Goal: Transaction & Acquisition: Book appointment/travel/reservation

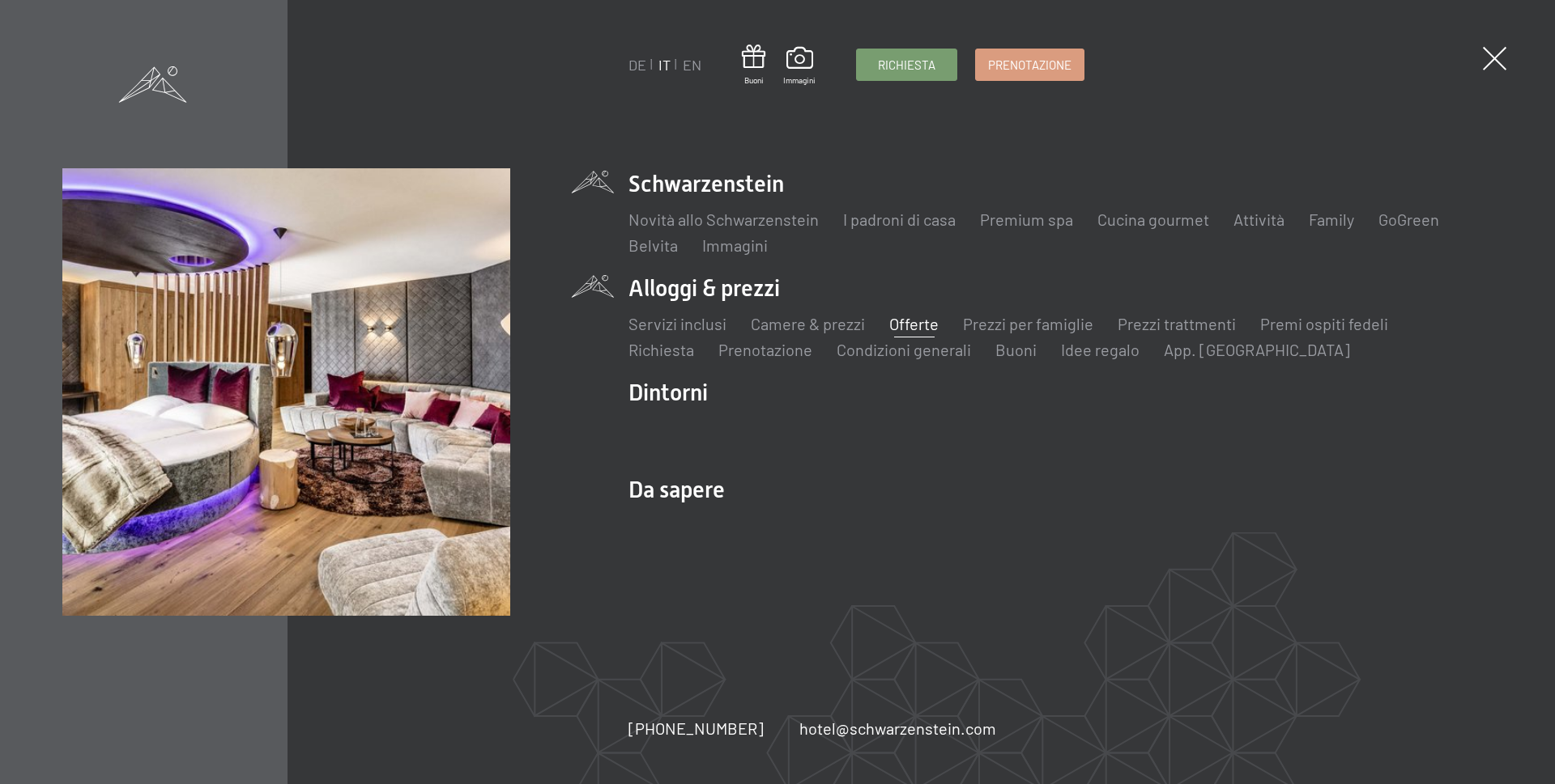
click at [902, 326] on link "Offerte" at bounding box center [913, 324] width 50 height 20
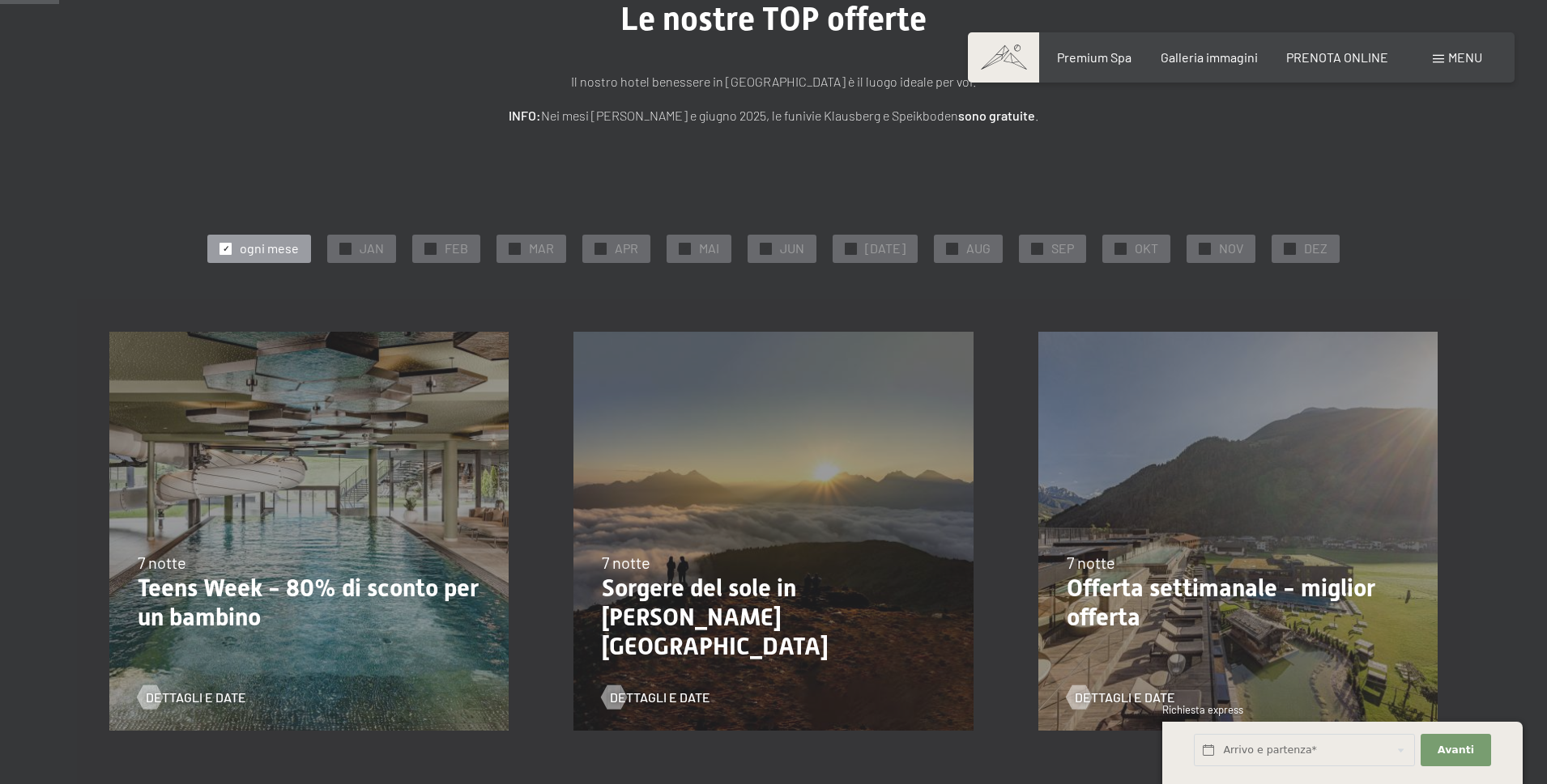
scroll to position [81, 0]
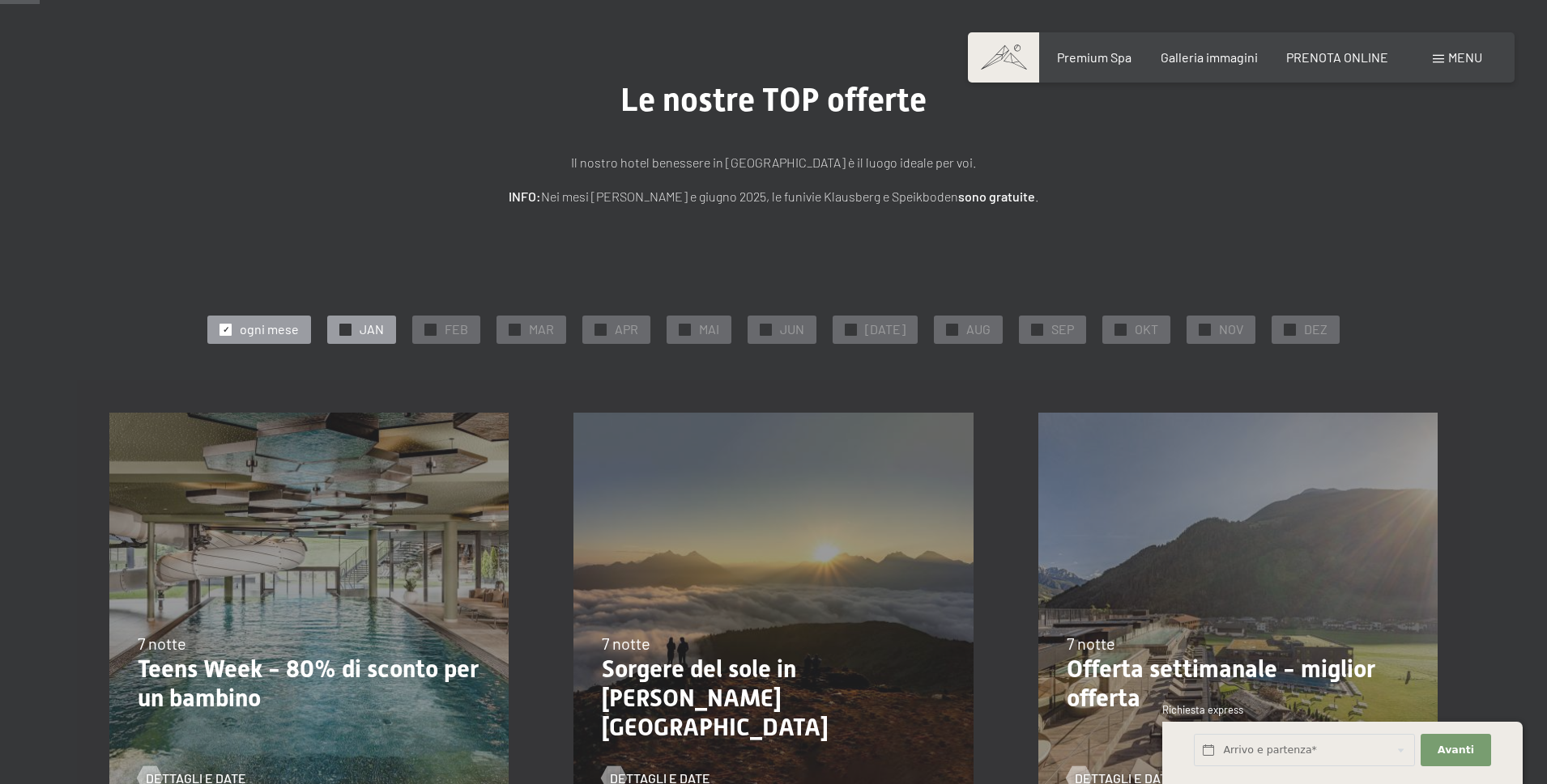
click at [349, 332] on span "✓" at bounding box center [345, 329] width 6 height 12
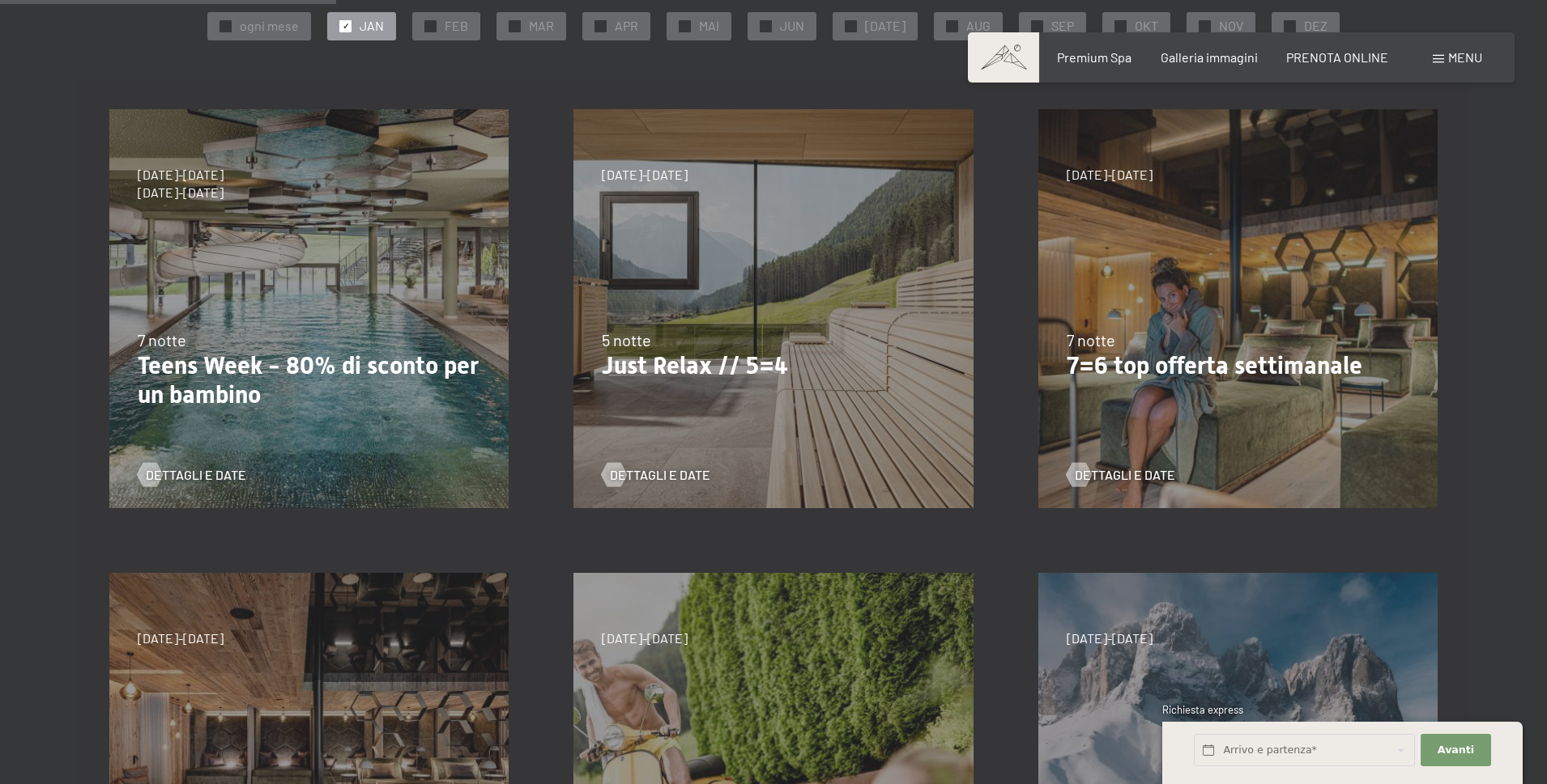
scroll to position [486, 0]
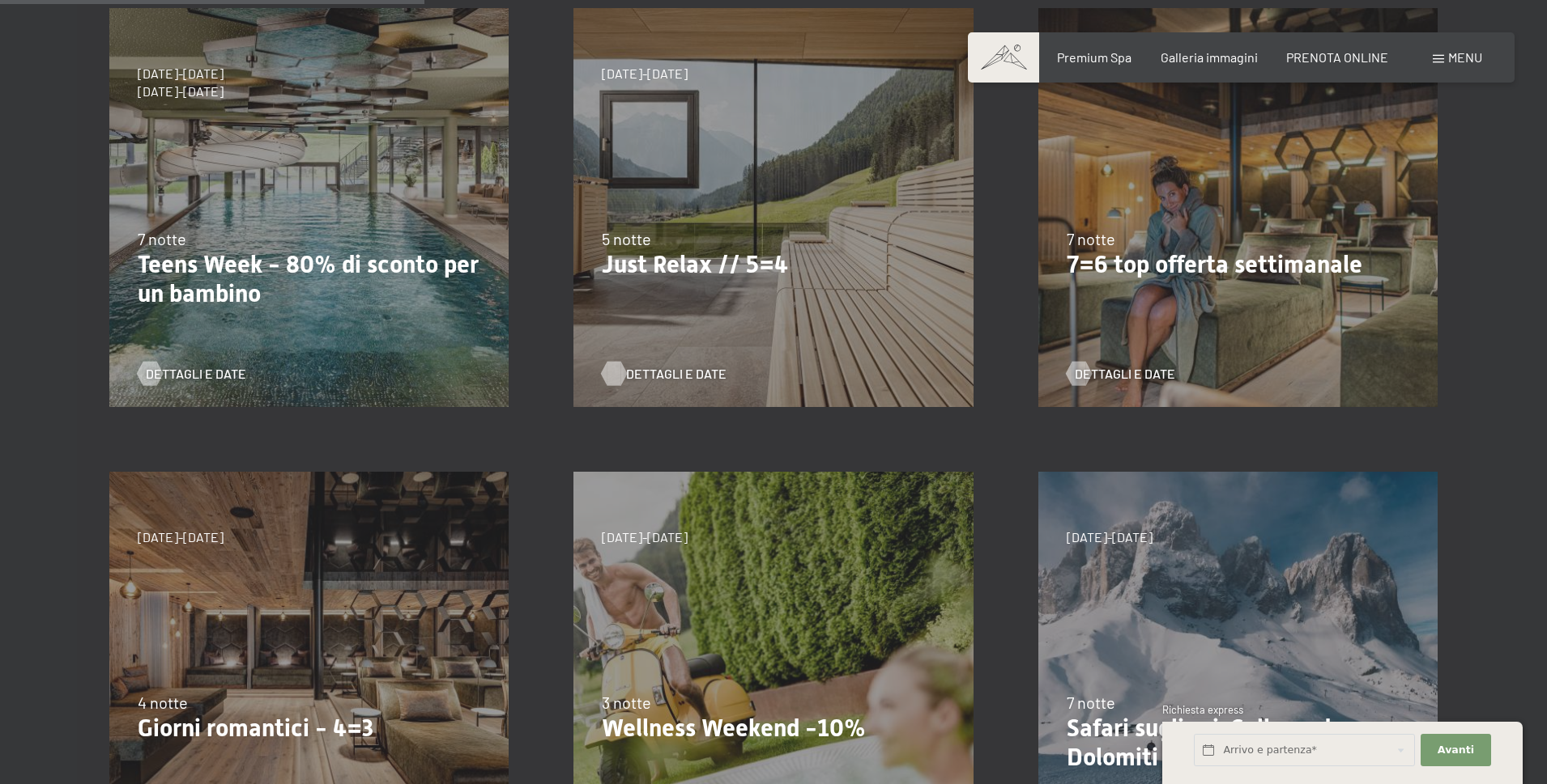
click at [673, 370] on span "Dettagli e Date" at bounding box center [675, 374] width 100 height 18
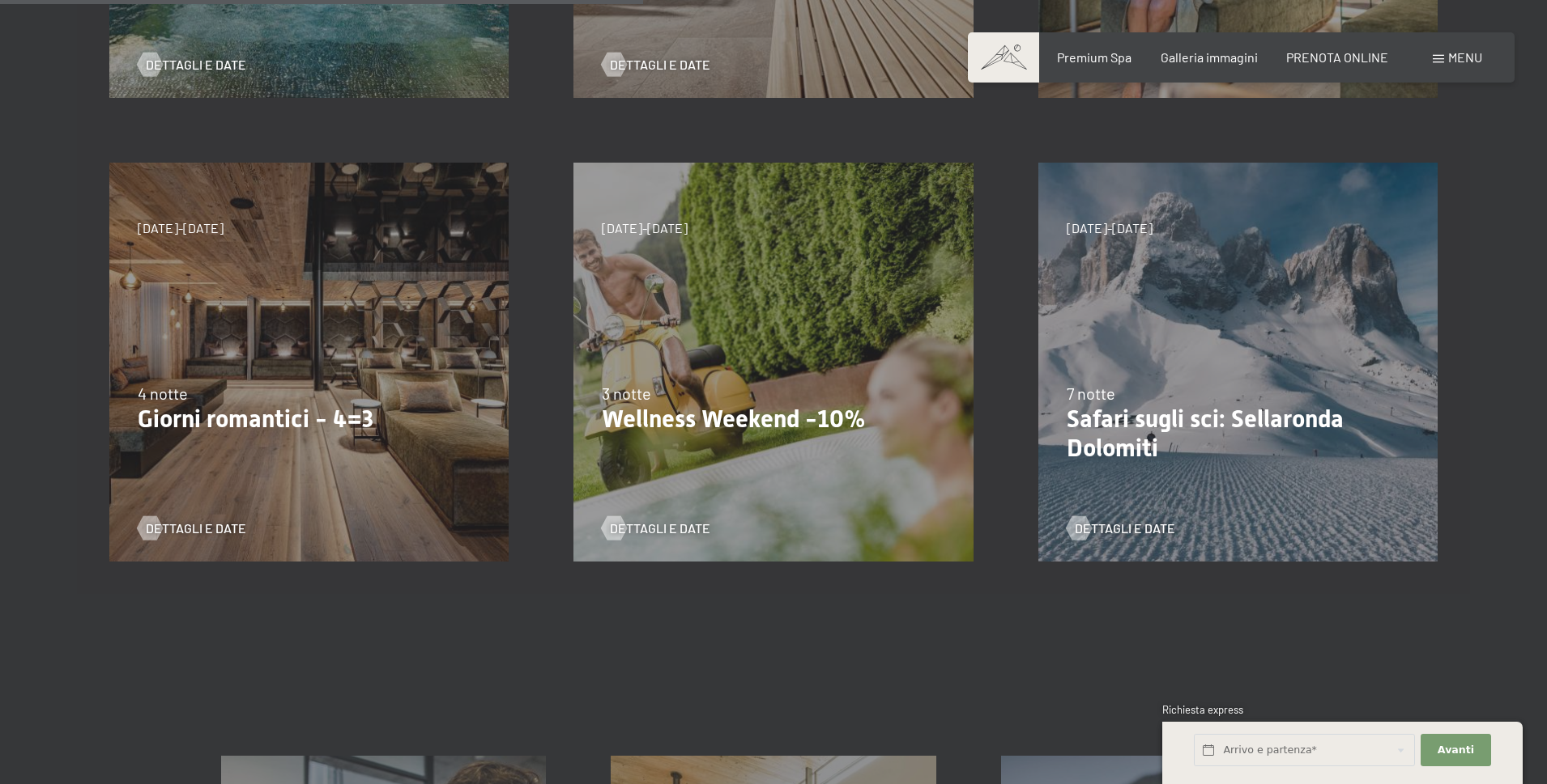
scroll to position [809, 0]
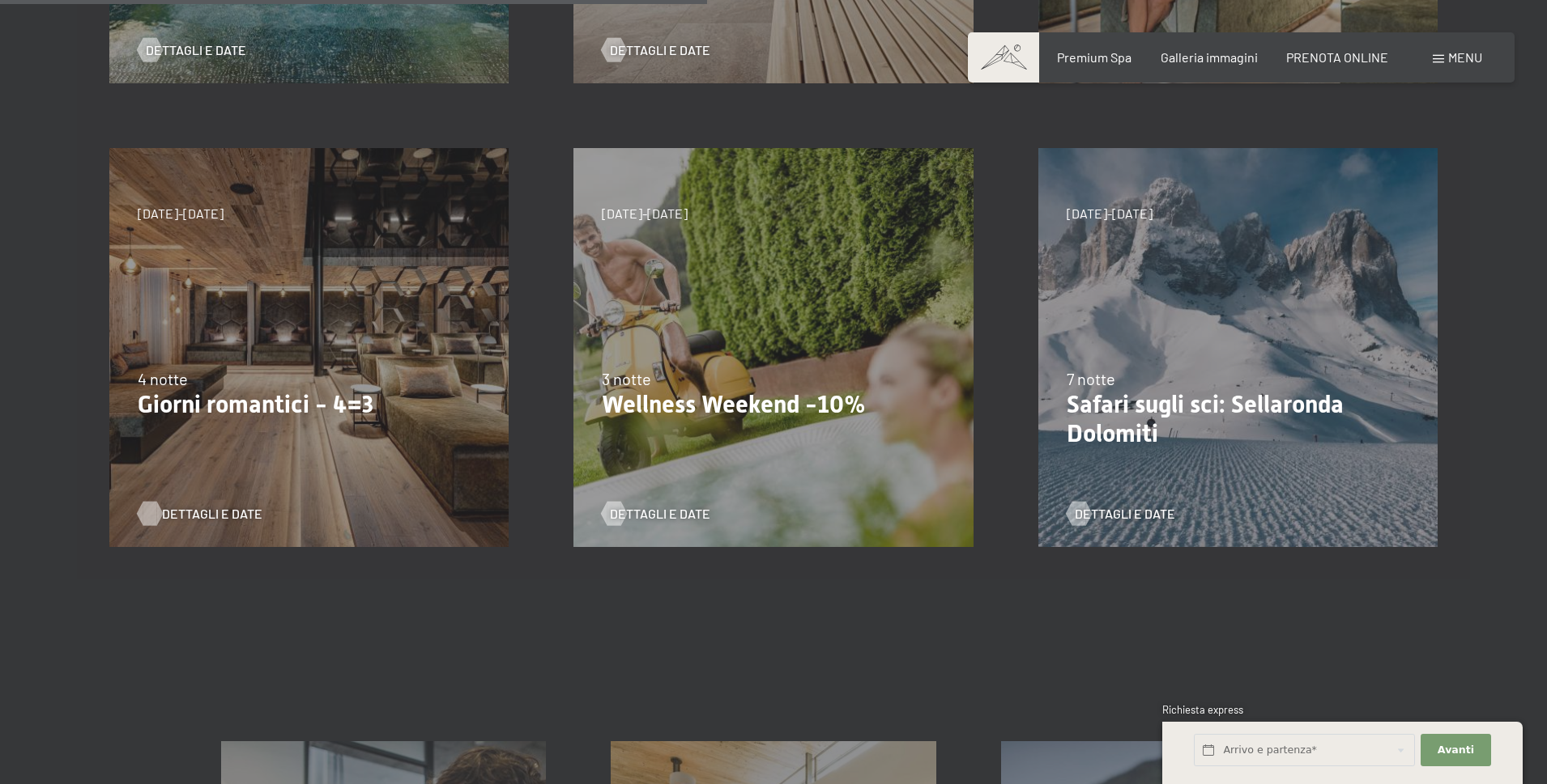
click at [205, 513] on span "Dettagli e Date" at bounding box center [212, 515] width 100 height 18
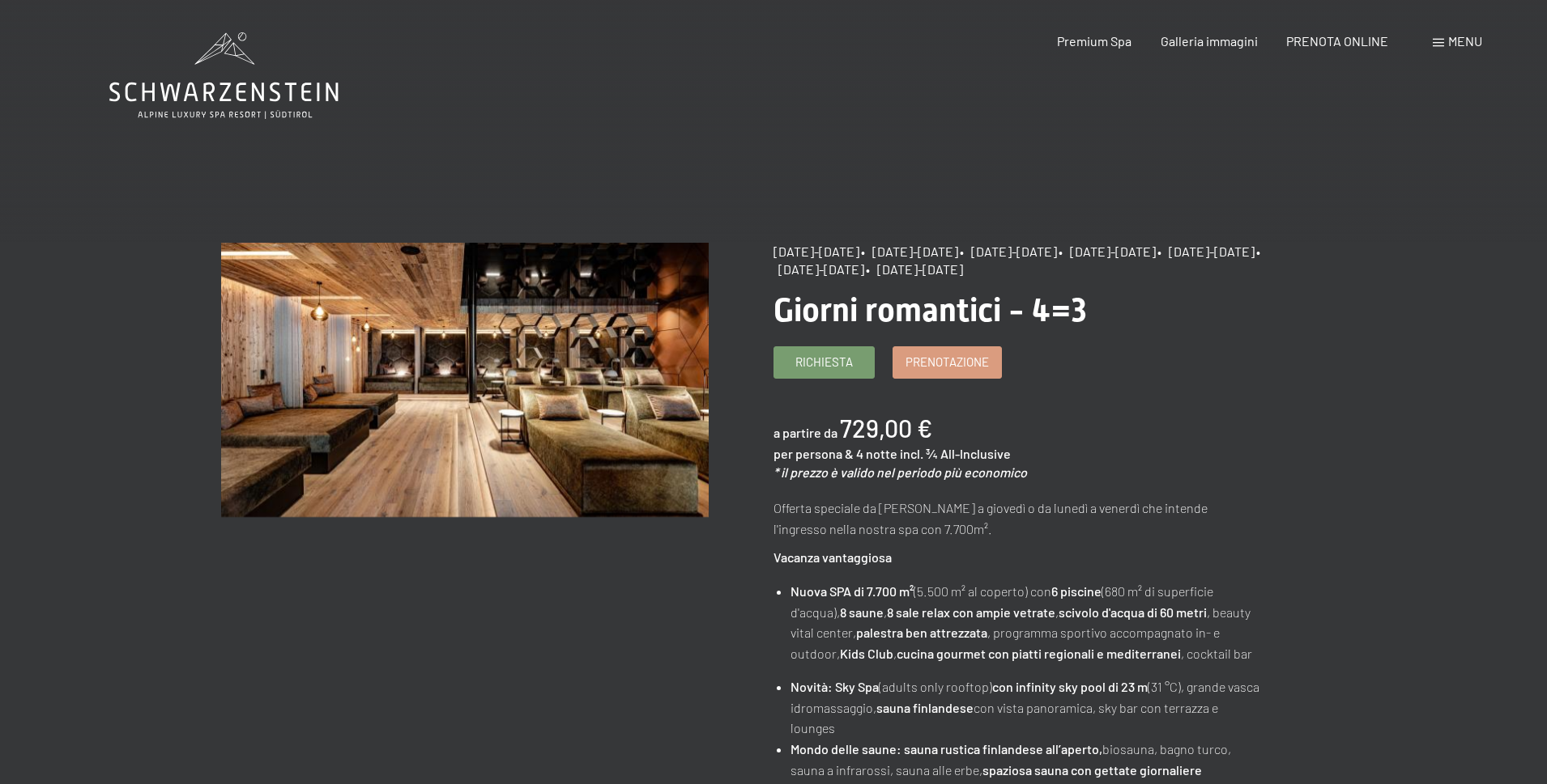
click at [1448, 48] on div "Menu" at bounding box center [1457, 41] width 50 height 18
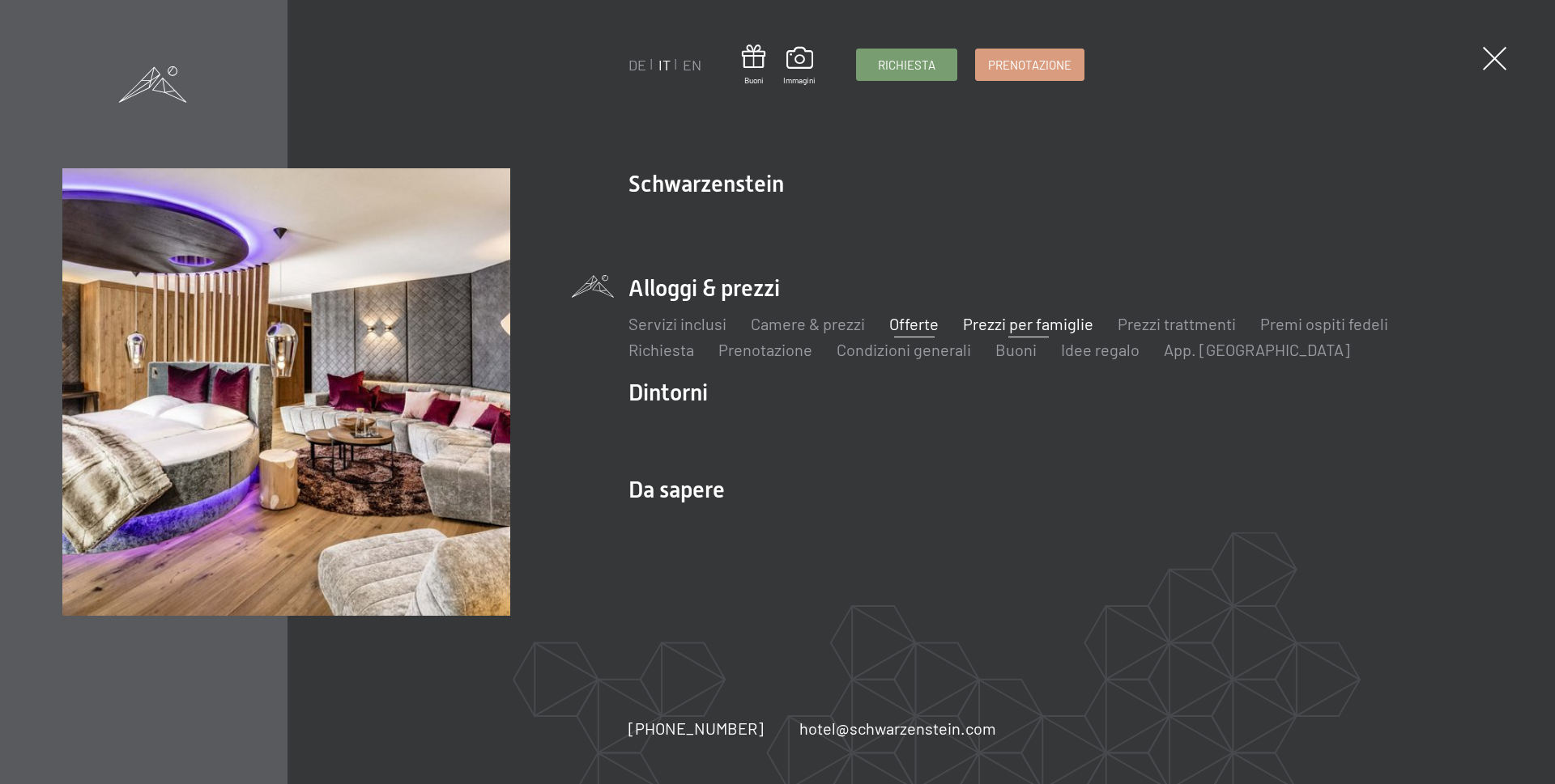
click at [1040, 315] on link "Prezzi per famiglie" at bounding box center [1028, 324] width 131 height 20
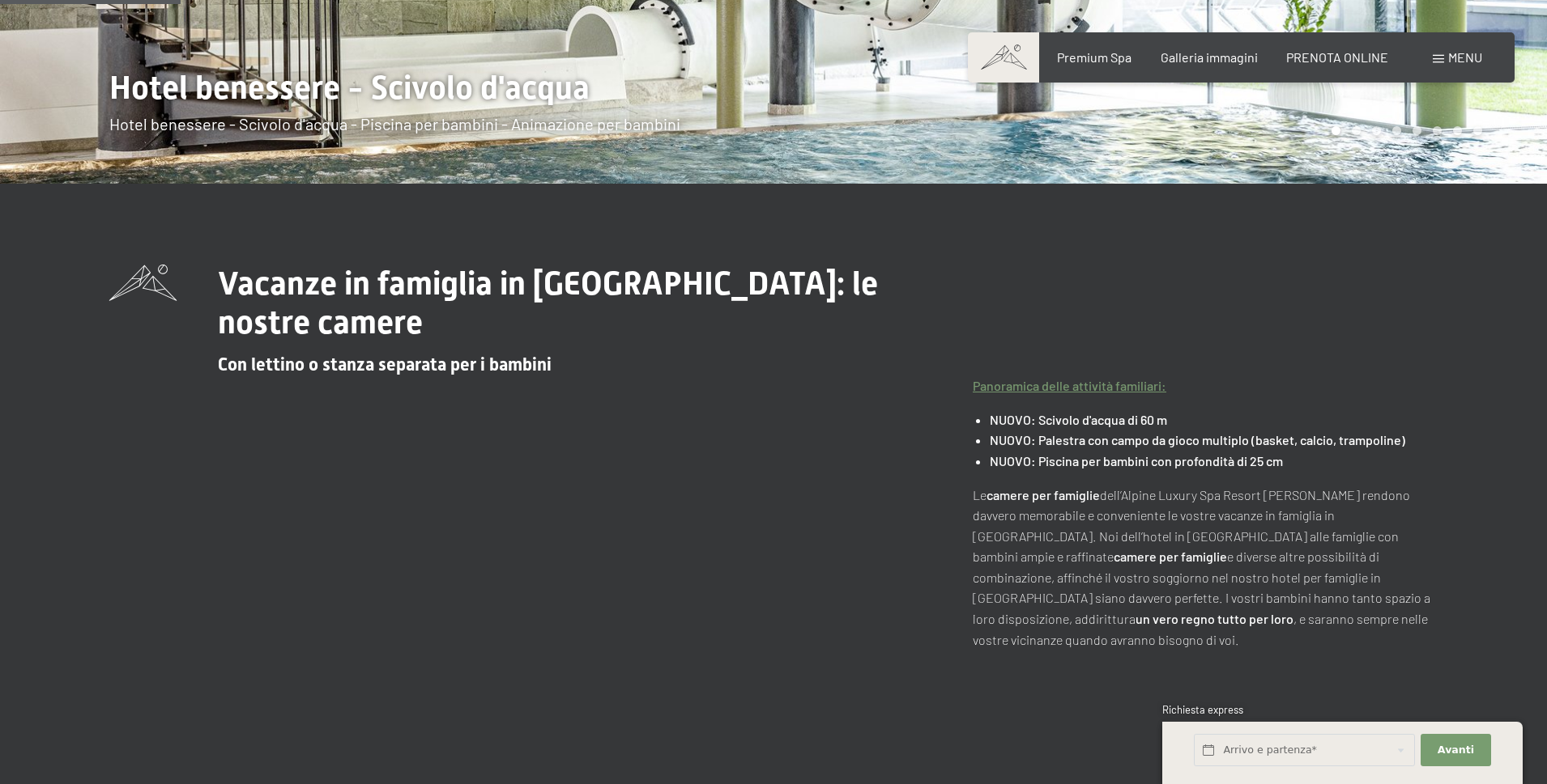
scroll to position [809, 0]
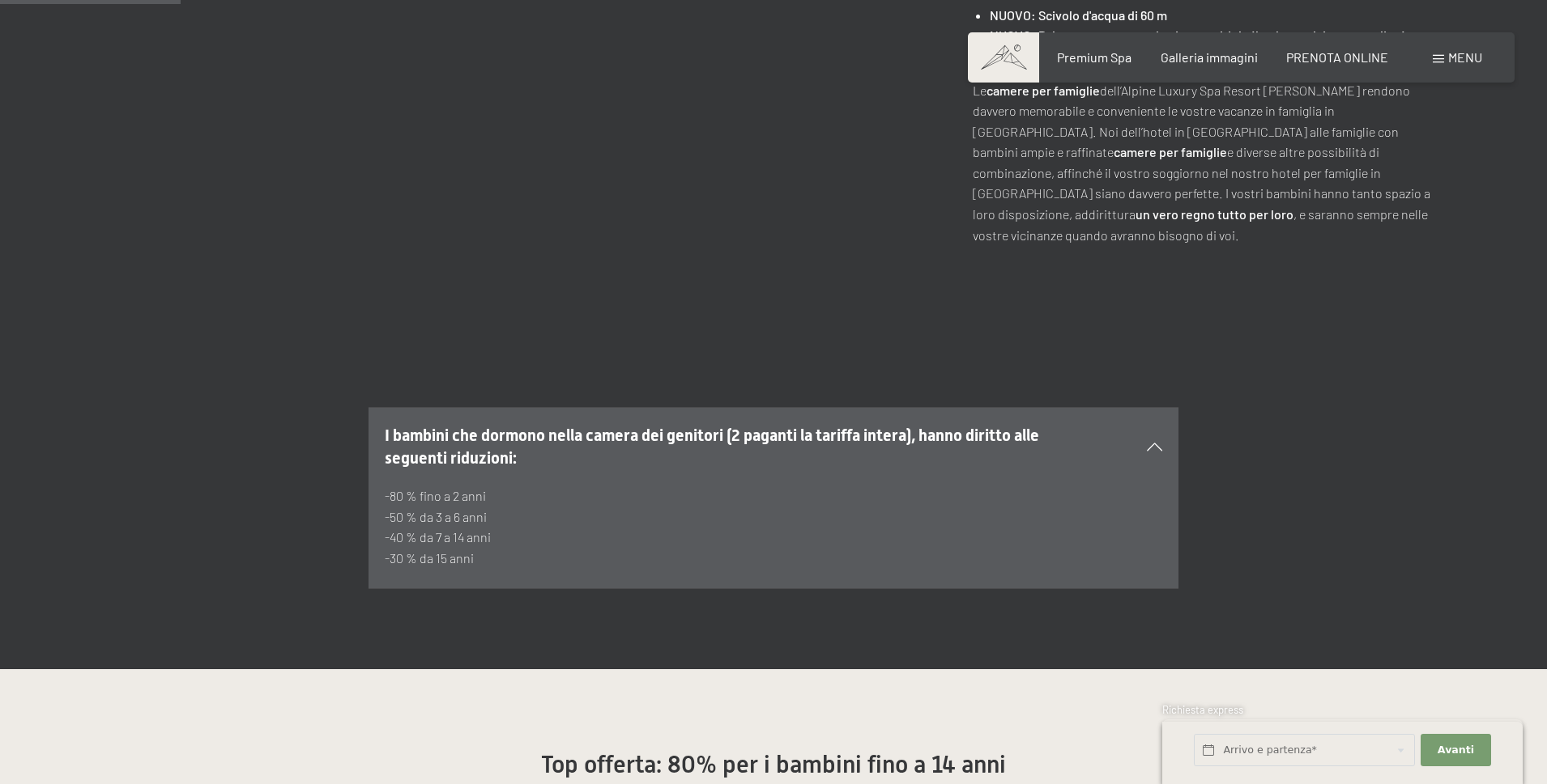
click at [545, 227] on div "Vacanze in famiglia in Aurina: le nostre camere Con lettino o stanza separata p…" at bounding box center [774, 53] width 1547 height 548
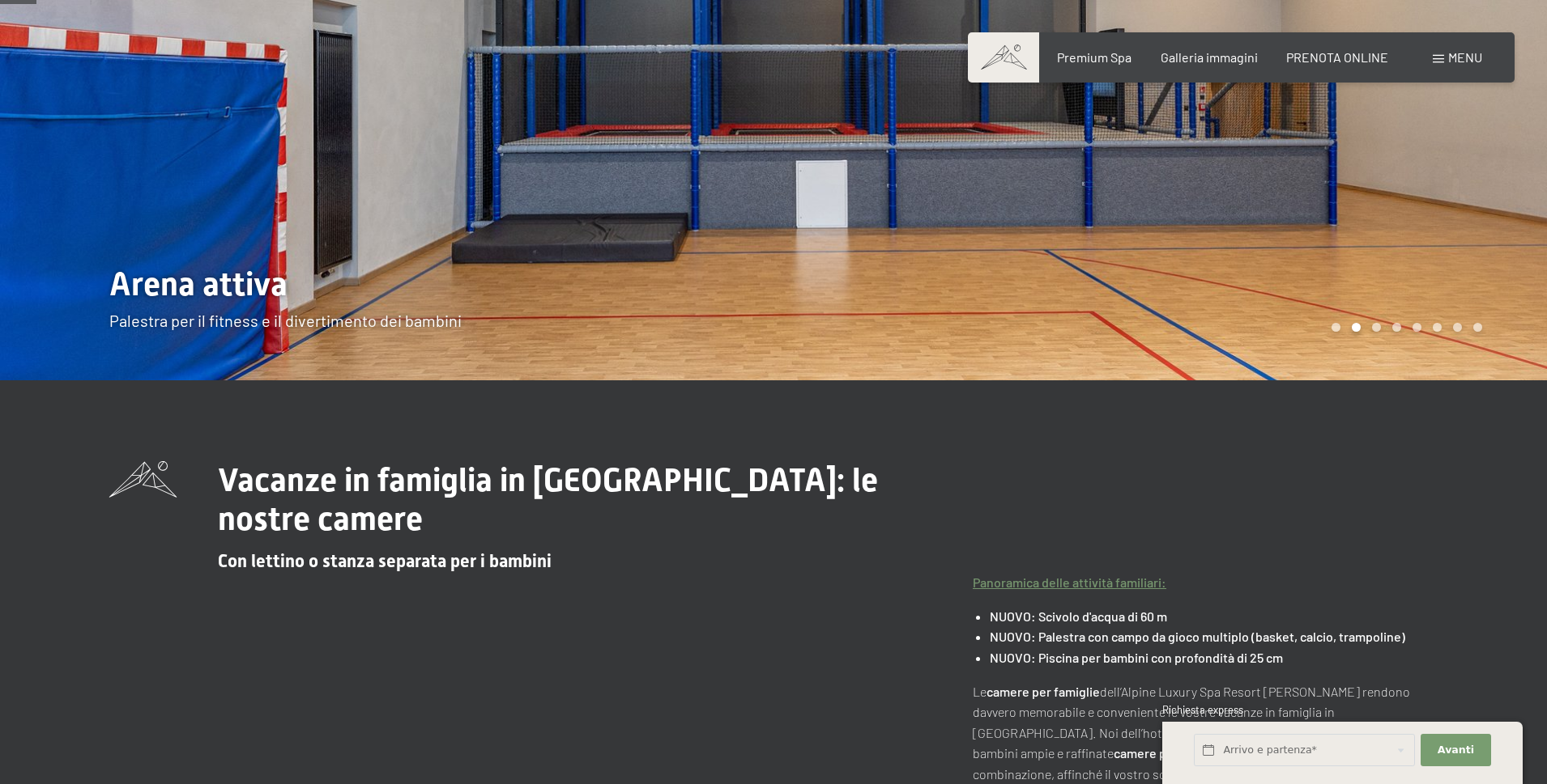
scroll to position [0, 0]
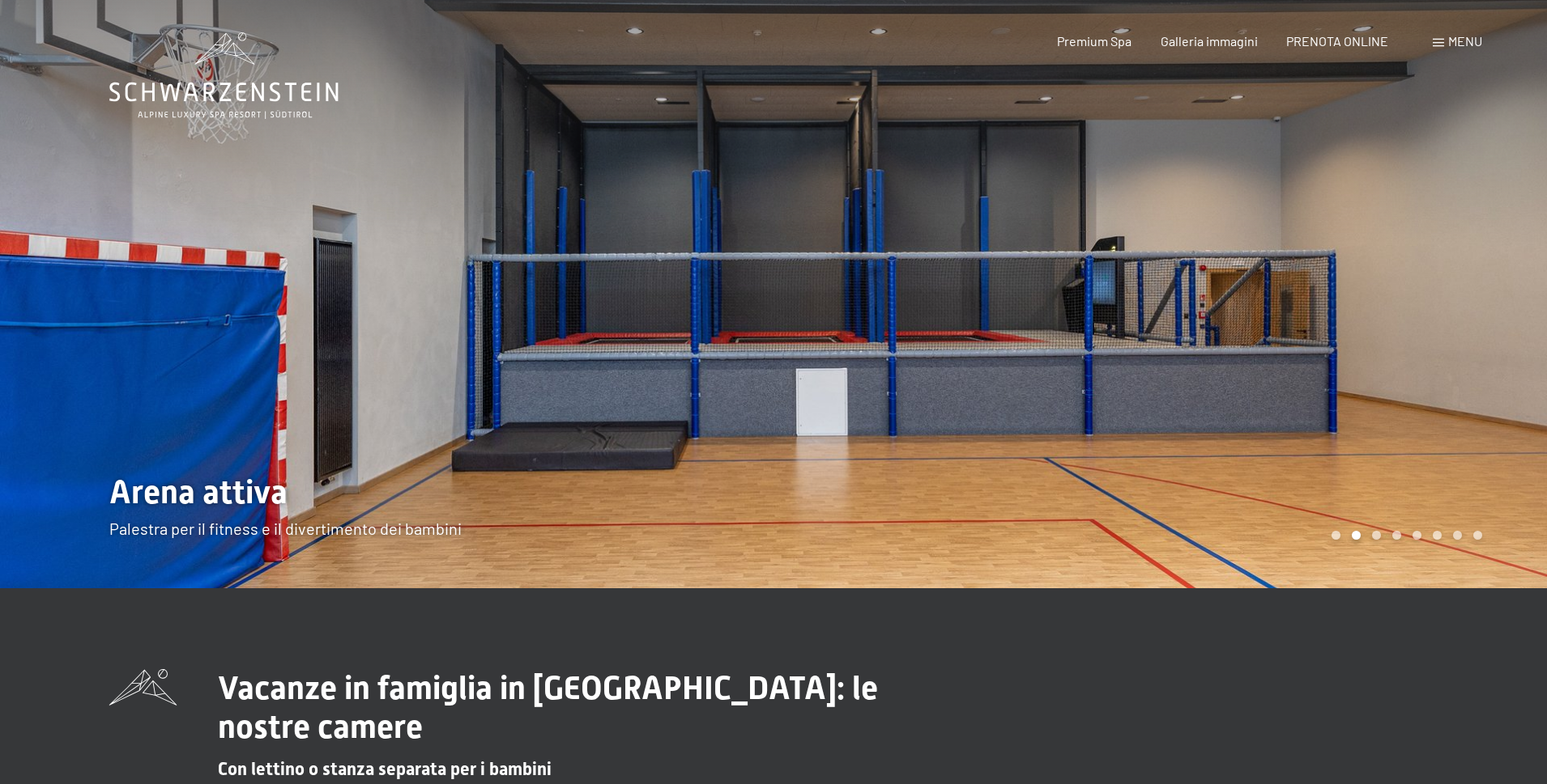
click at [1161, 332] on div at bounding box center [1160, 294] width 774 height 588
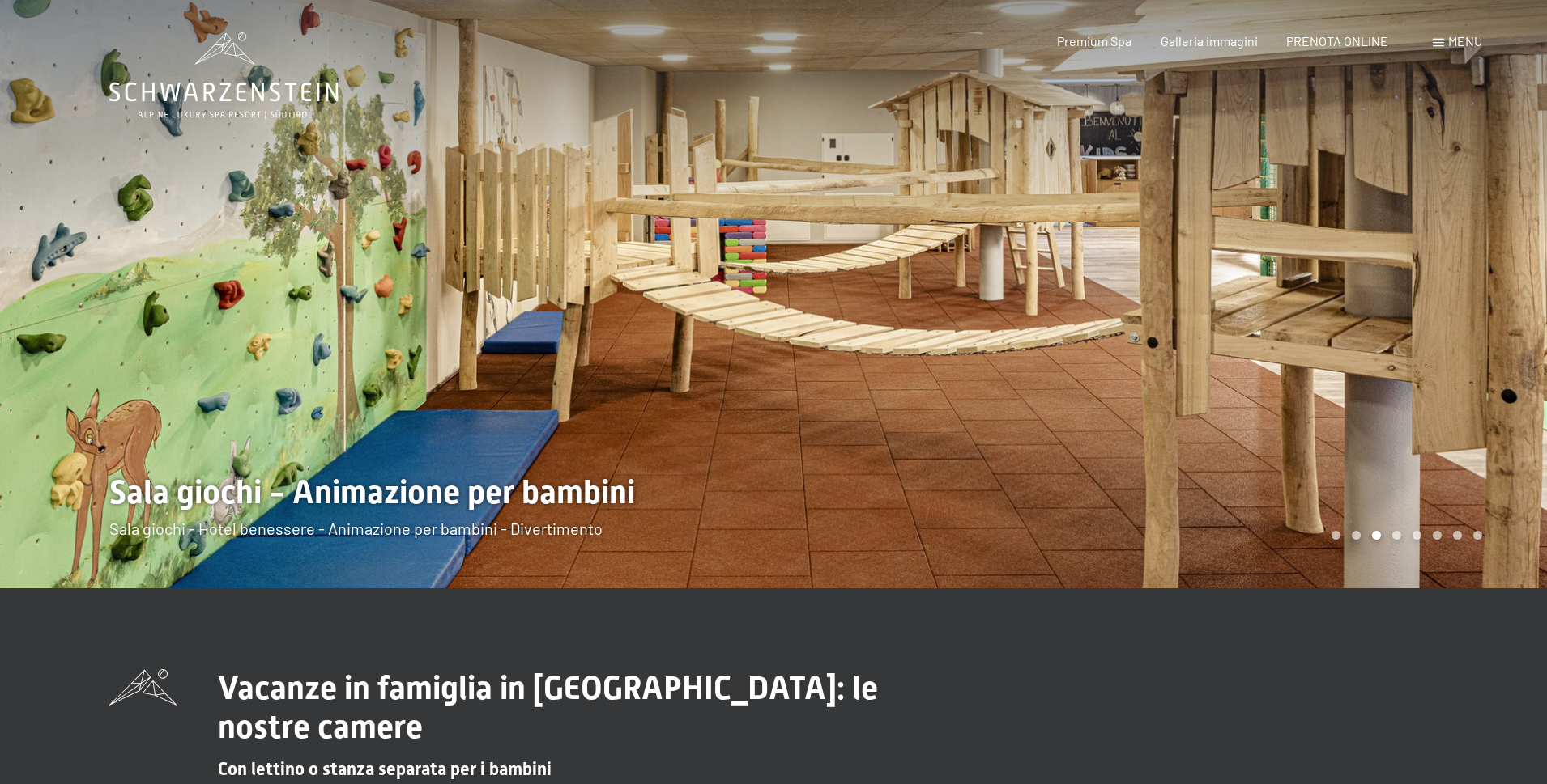
click at [1161, 331] on div at bounding box center [1160, 294] width 774 height 588
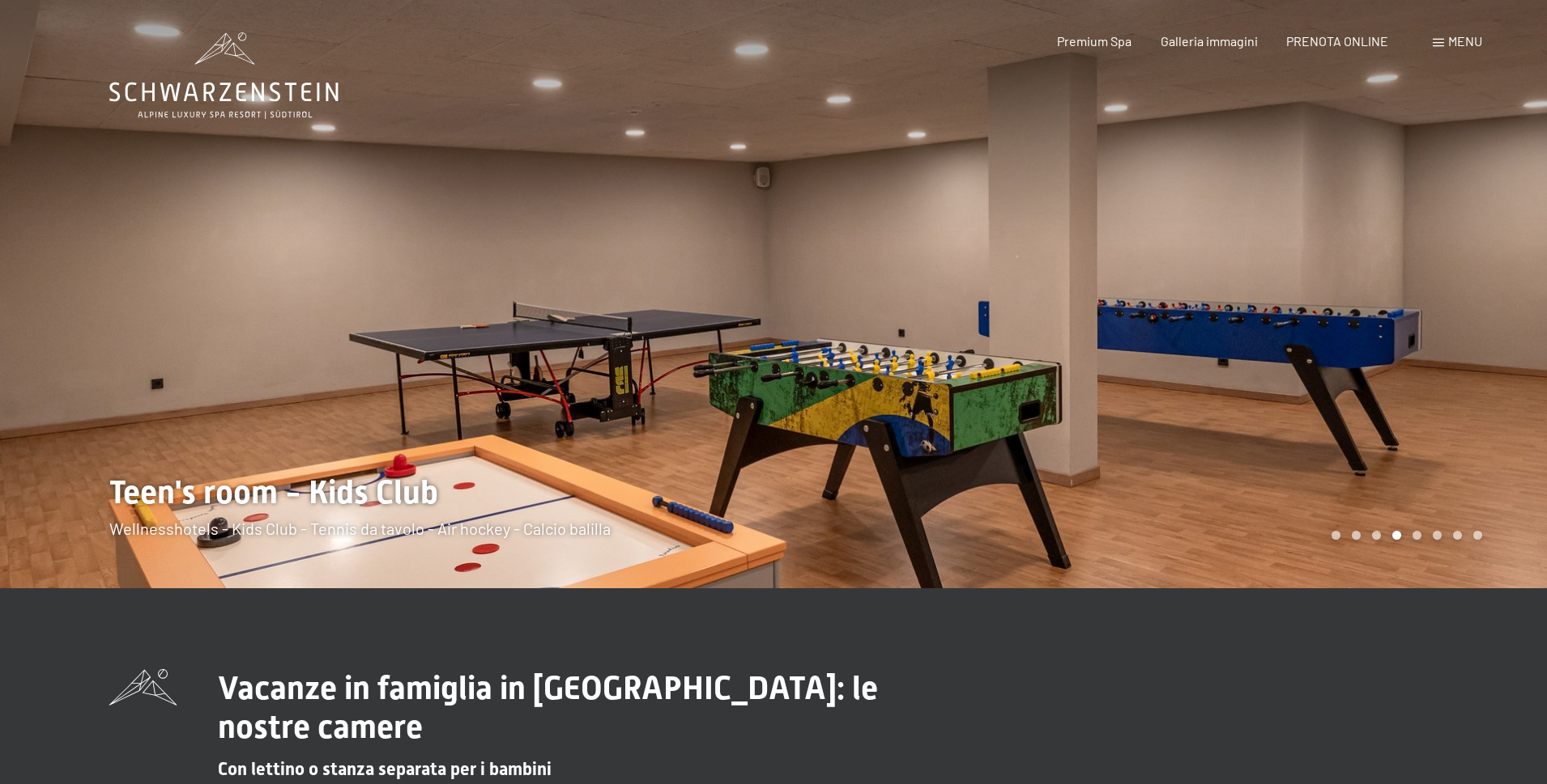
click at [1161, 331] on div at bounding box center [1160, 294] width 774 height 588
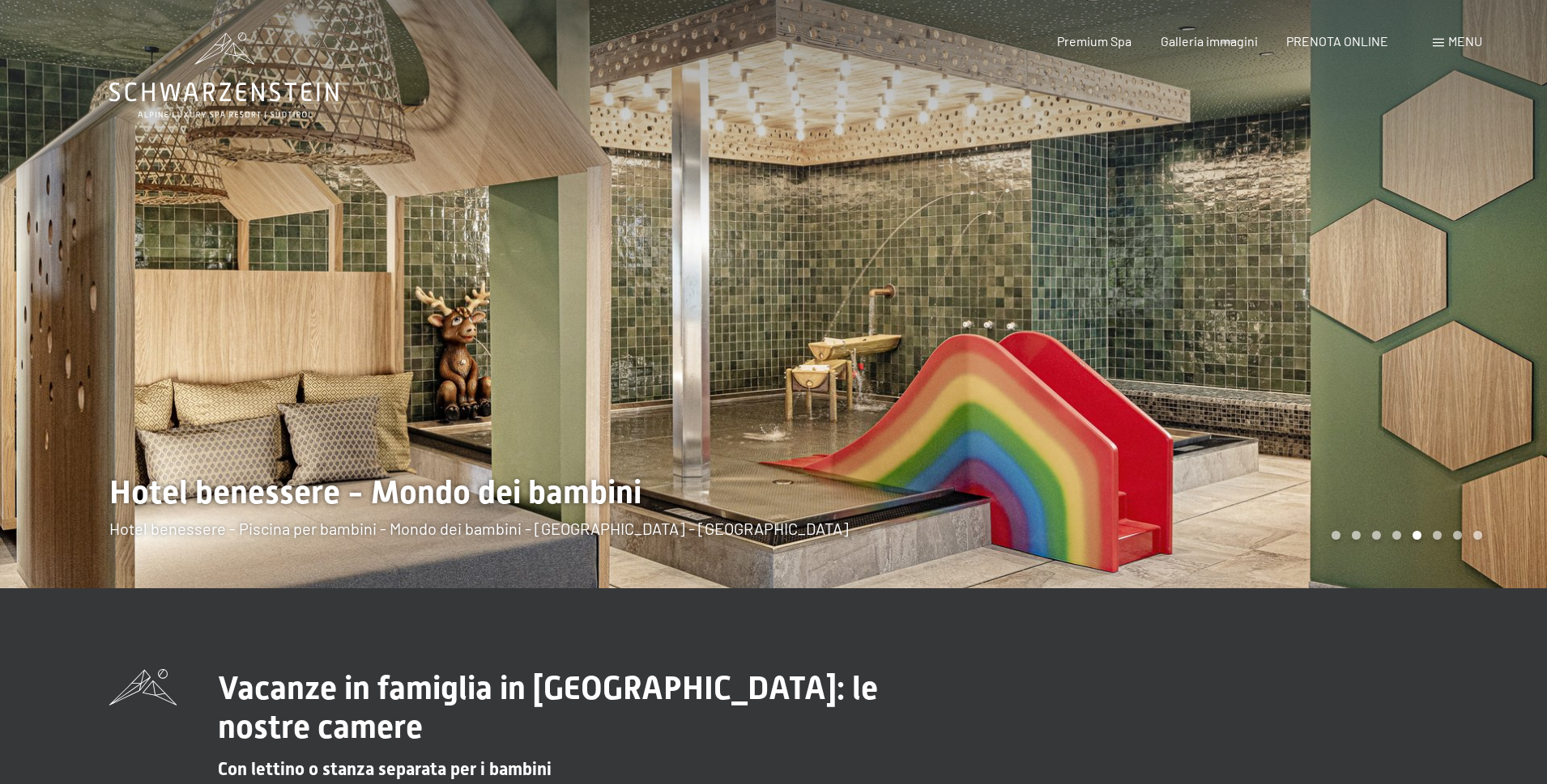
click at [1161, 331] on div at bounding box center [1160, 294] width 774 height 588
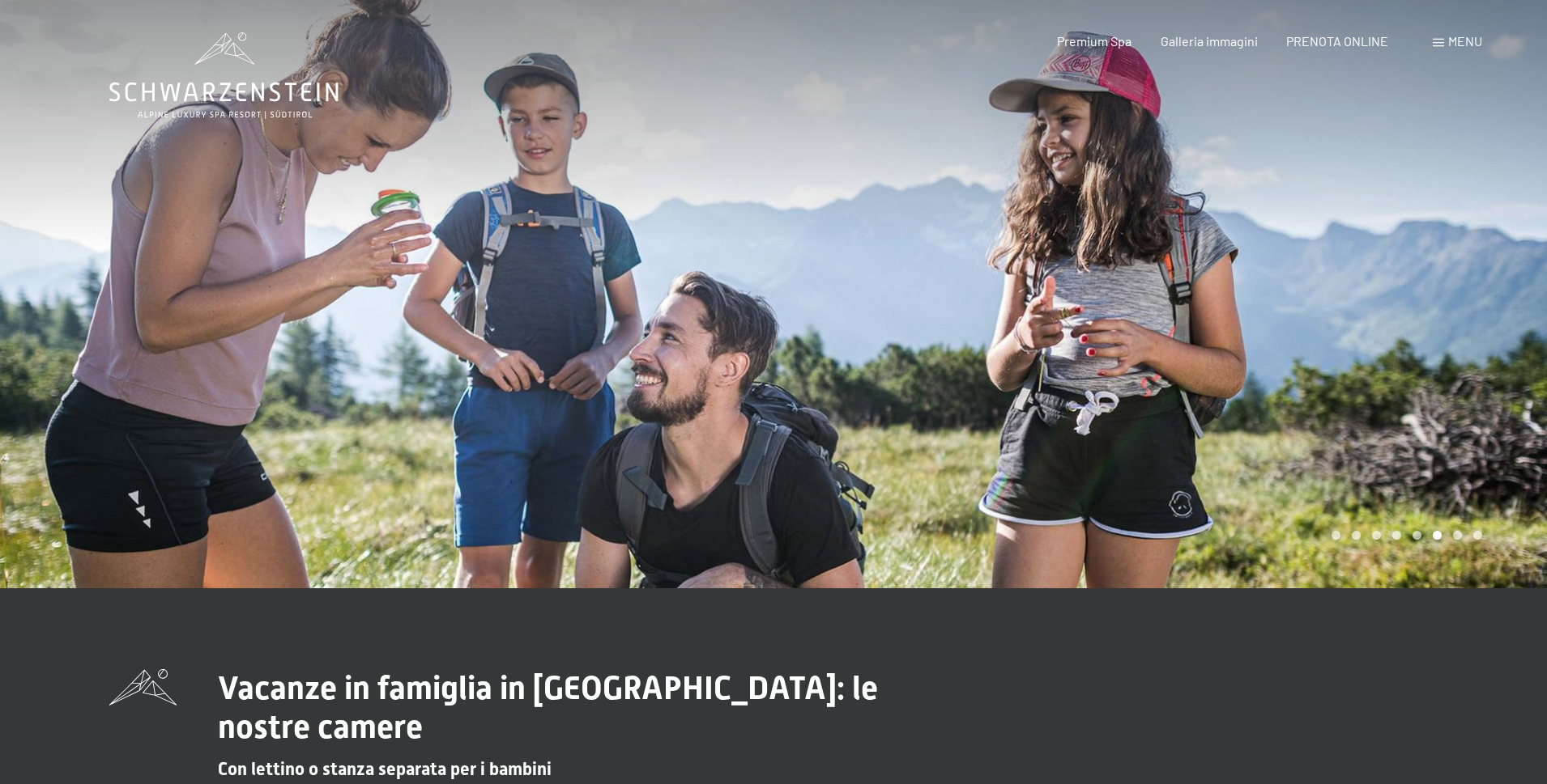
click at [1161, 331] on div at bounding box center [1160, 294] width 774 height 588
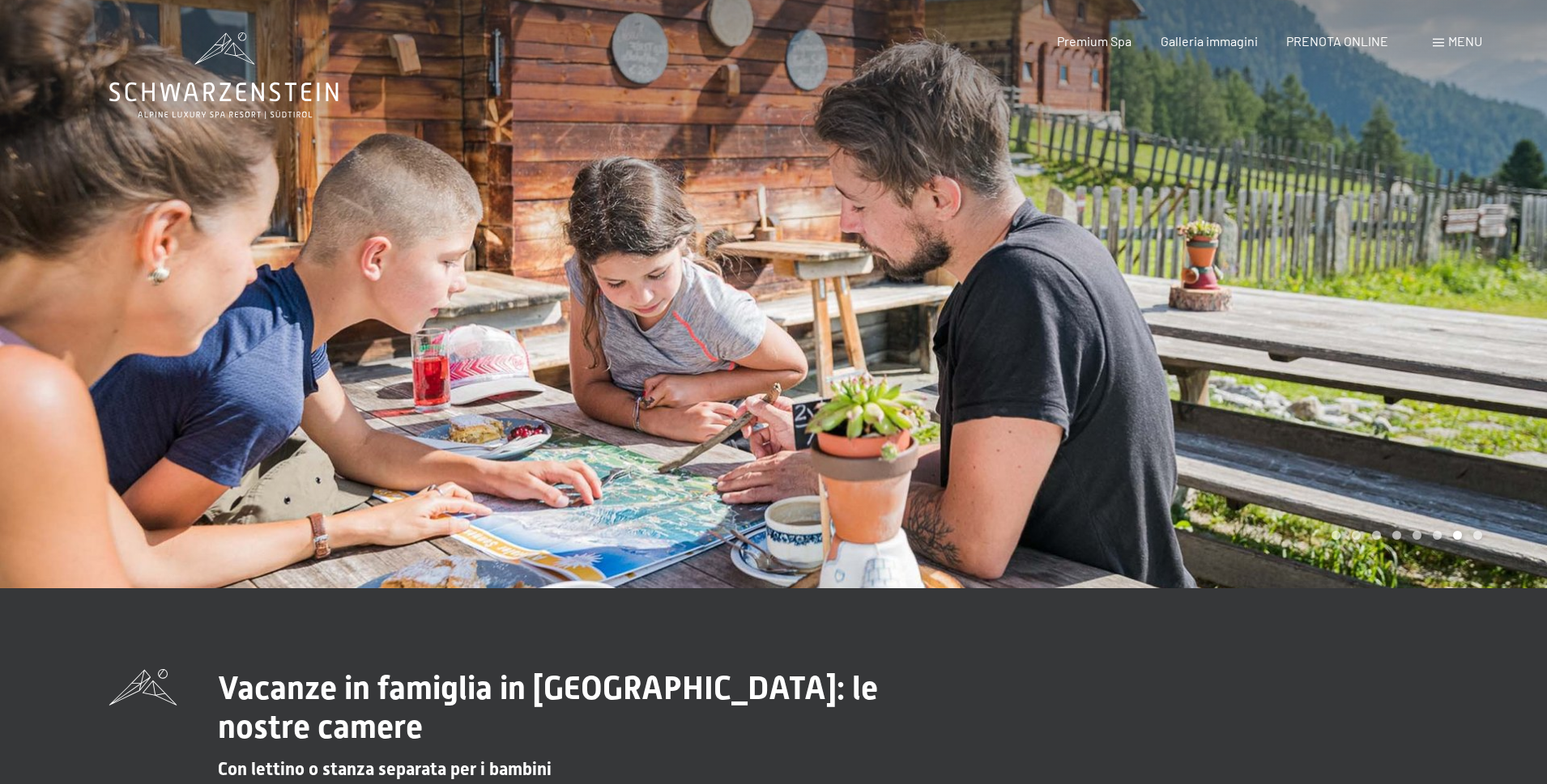
click at [1161, 331] on div at bounding box center [1160, 294] width 774 height 588
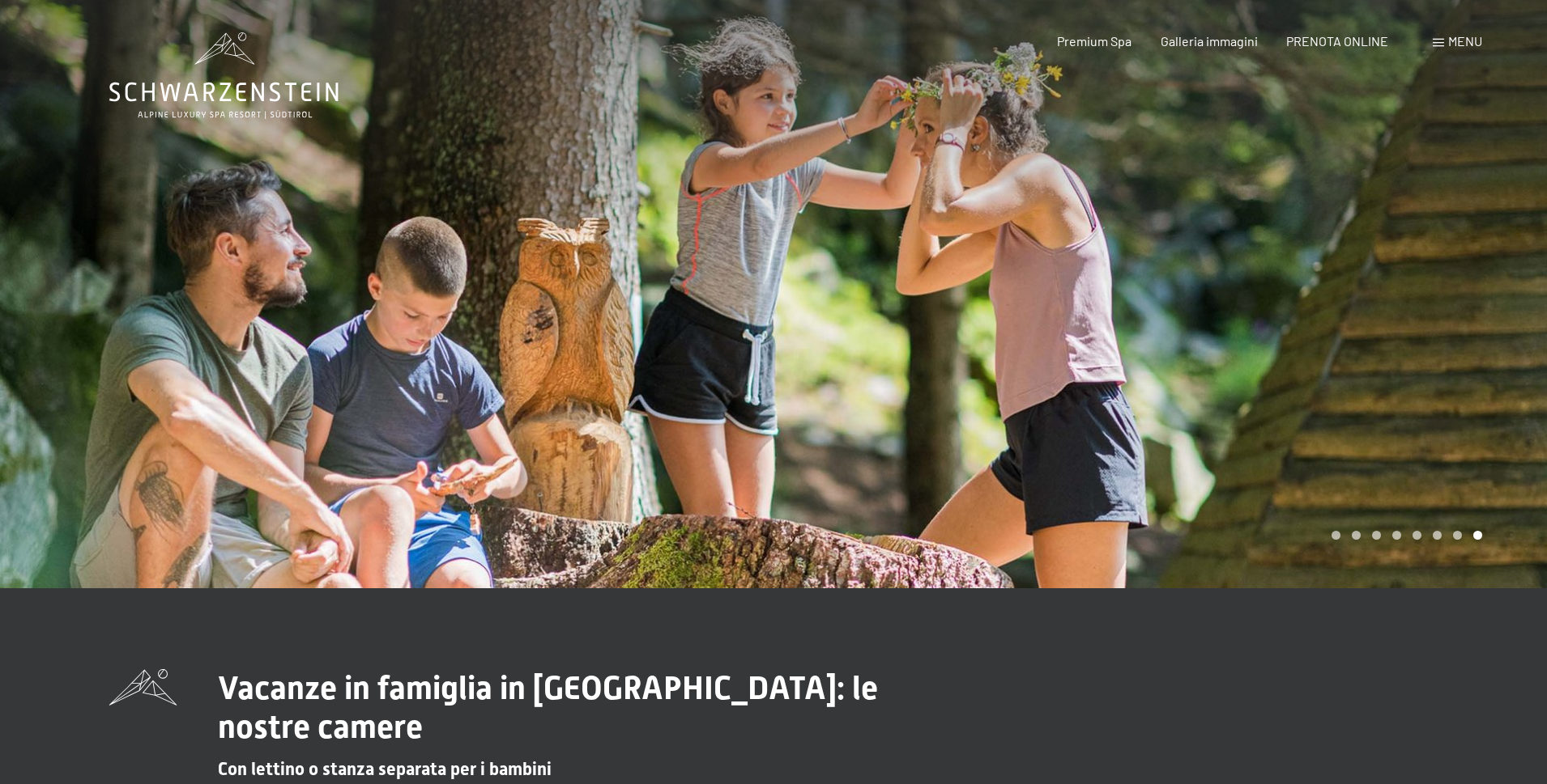
click at [1161, 331] on div at bounding box center [1160, 294] width 774 height 588
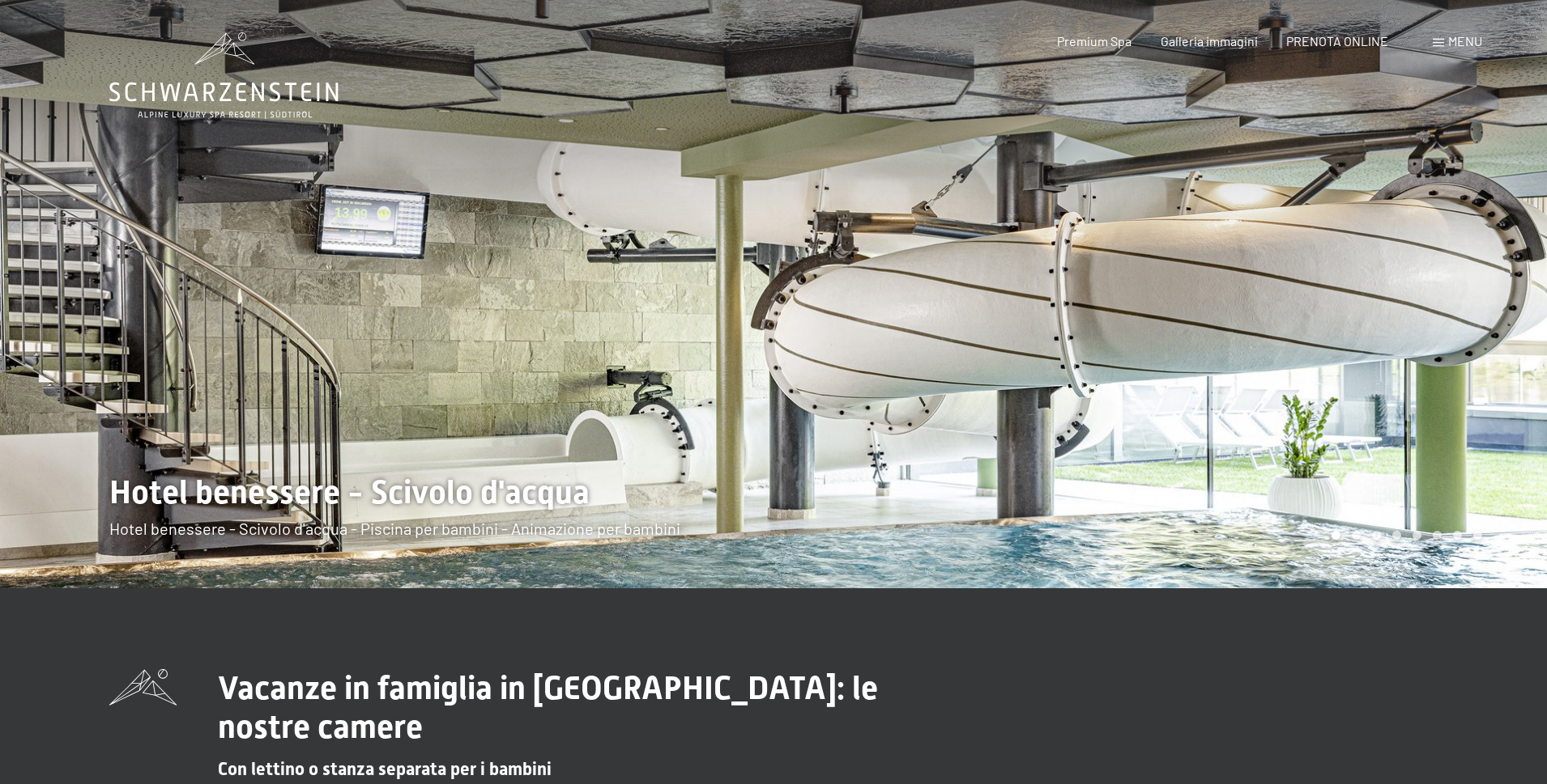
click at [1161, 331] on div at bounding box center [1160, 294] width 774 height 588
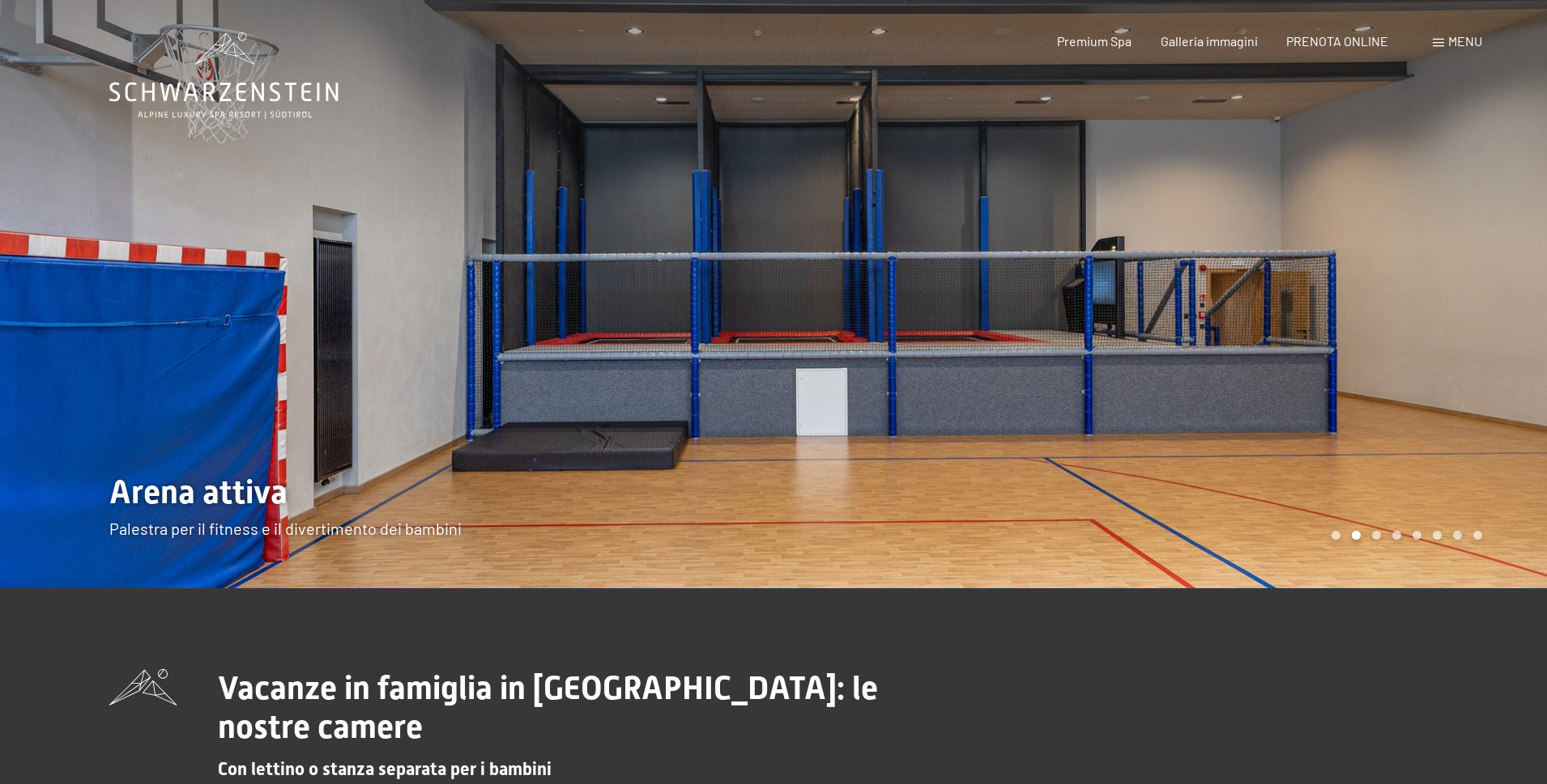
click at [1161, 331] on div at bounding box center [1160, 294] width 774 height 588
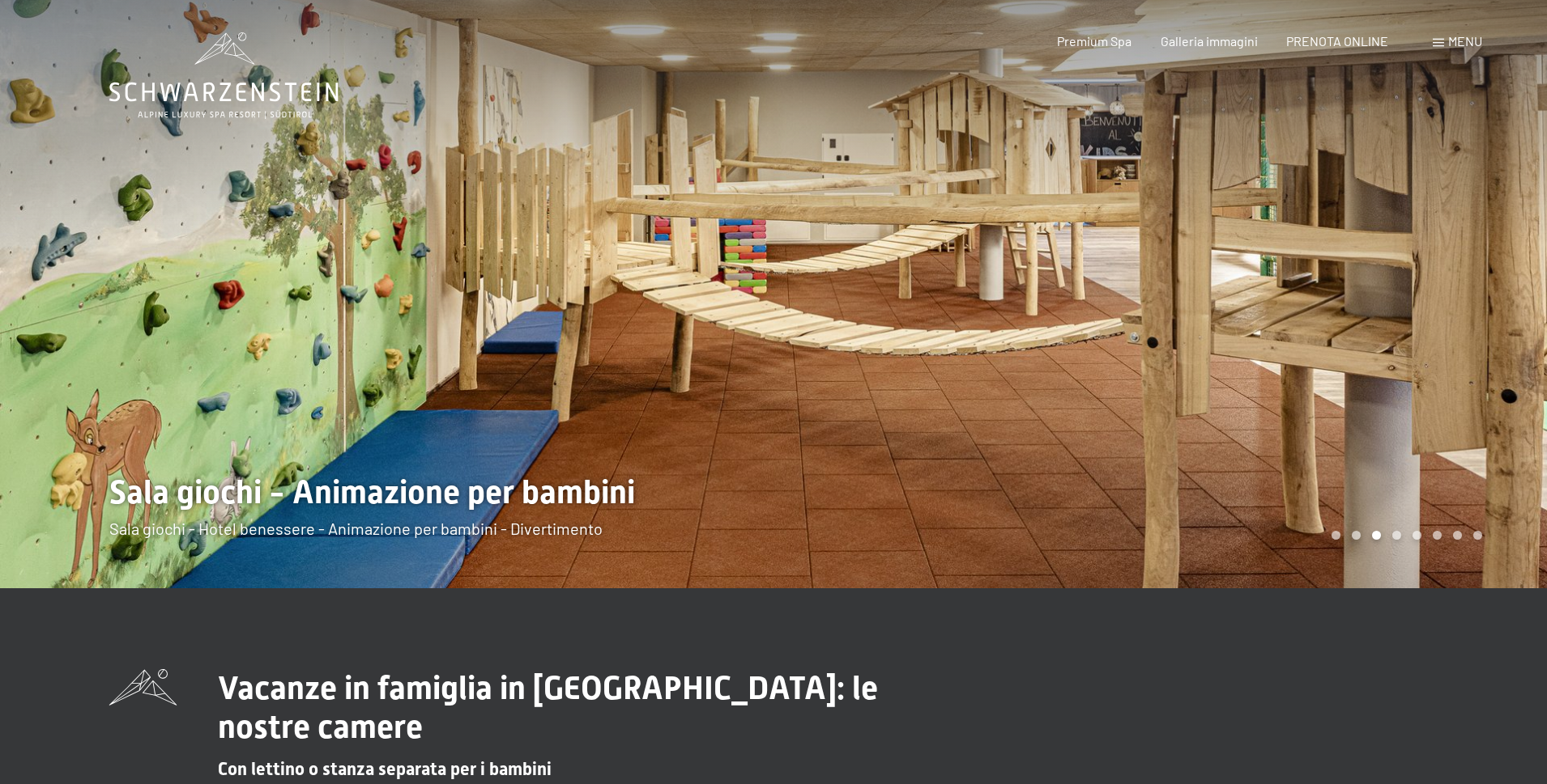
click at [1161, 331] on div at bounding box center [1160, 294] width 774 height 588
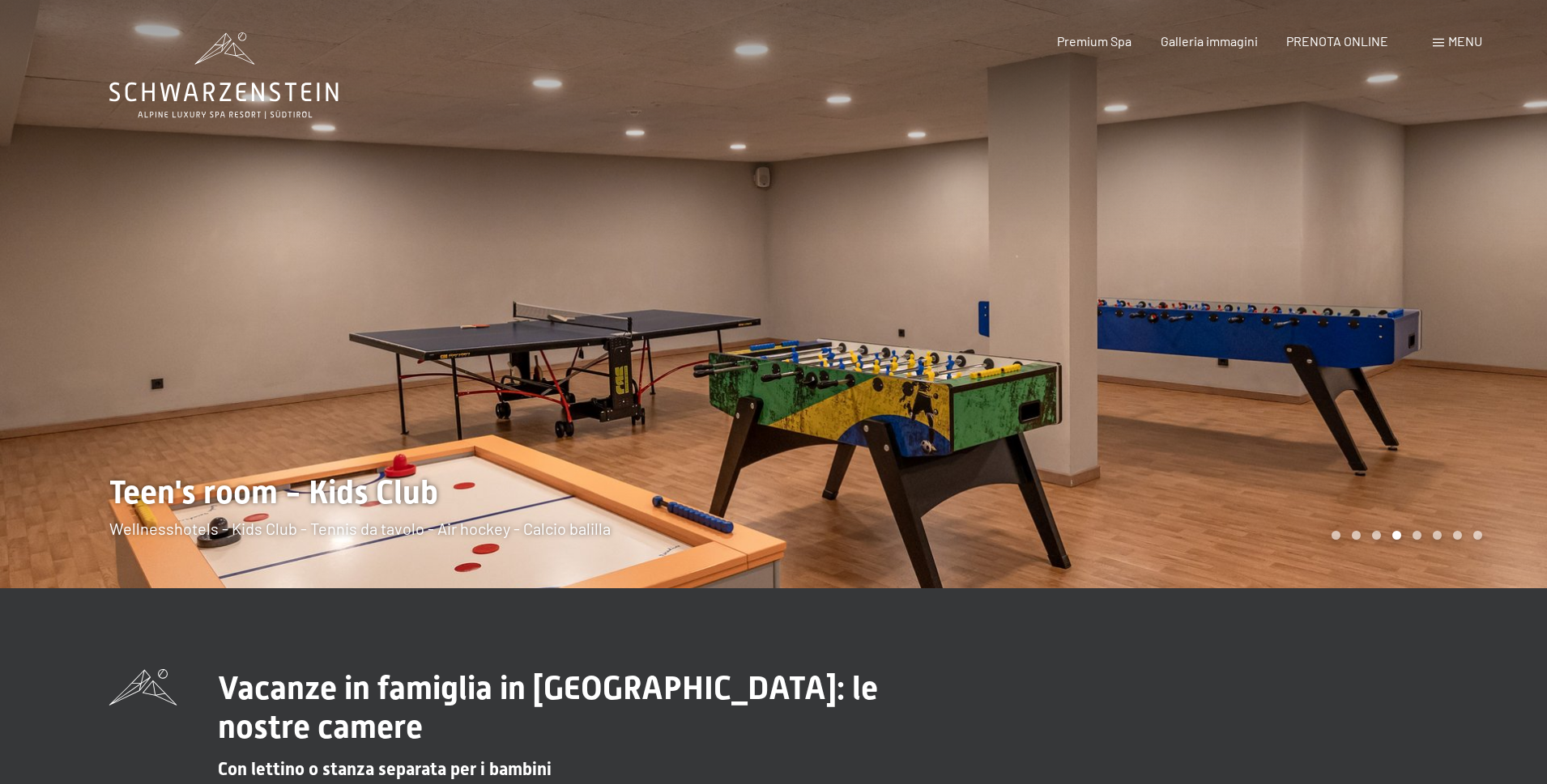
click at [1161, 331] on div at bounding box center [1160, 294] width 774 height 588
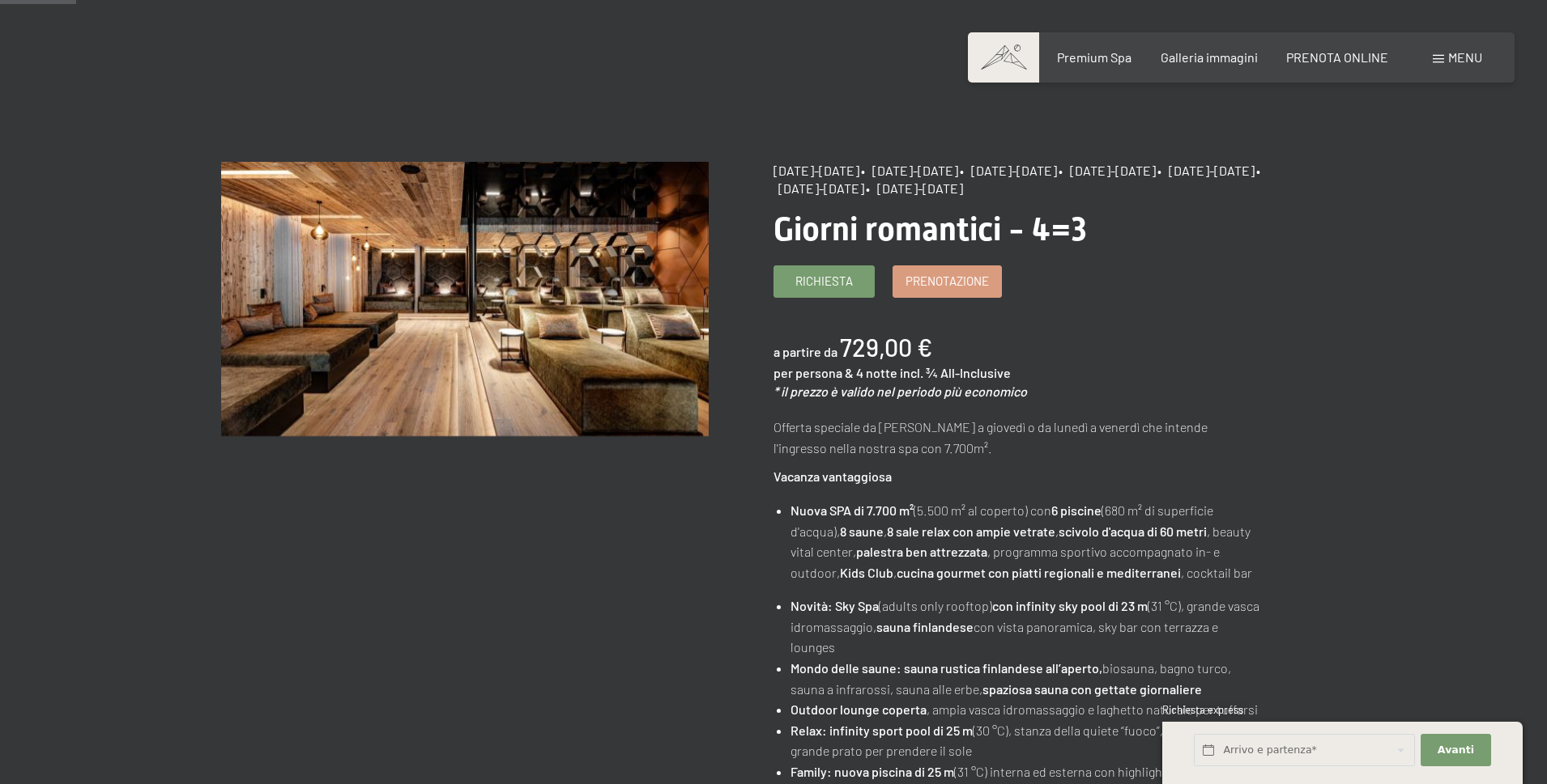
scroll to position [162, 0]
